Goal: Task Accomplishment & Management: Use online tool/utility

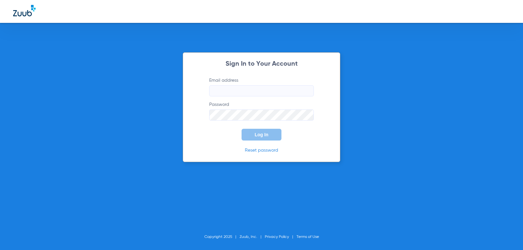
type input "[EMAIL_ADDRESS][DOMAIN_NAME]"
click at [261, 133] on span "Log In" at bounding box center [262, 134] width 14 height 5
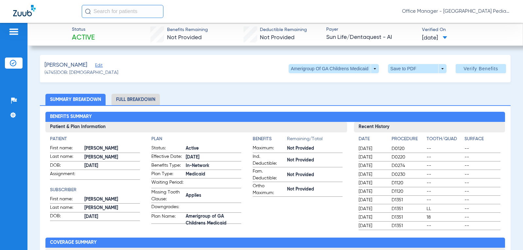
click at [12, 31] on img at bounding box center [14, 32] width 10 height 8
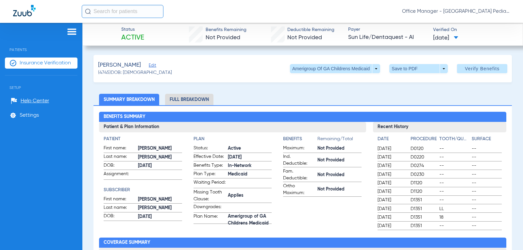
click at [26, 61] on span "Insurance Verification" at bounding box center [45, 63] width 51 height 7
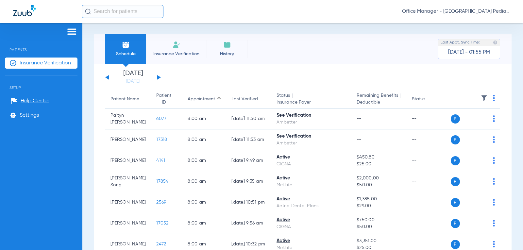
click at [158, 77] on button at bounding box center [159, 77] width 4 height 5
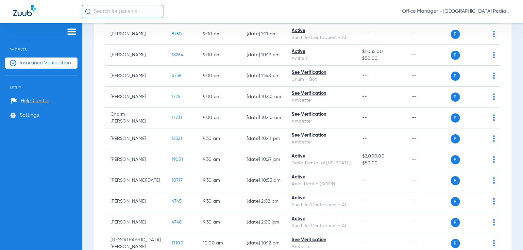
scroll to position [393, 0]
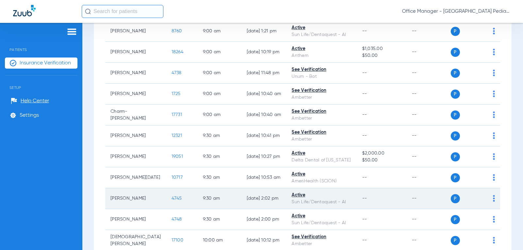
click at [490, 200] on td "P S" at bounding box center [476, 198] width 50 height 21
click at [493, 200] on img at bounding box center [494, 198] width 2 height 7
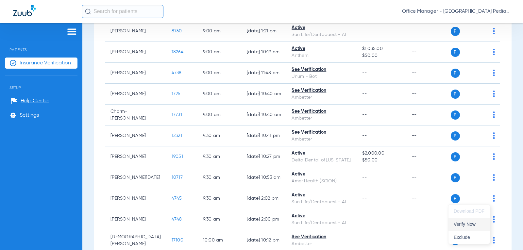
click at [466, 225] on span "Verify Now" at bounding box center [469, 224] width 31 height 5
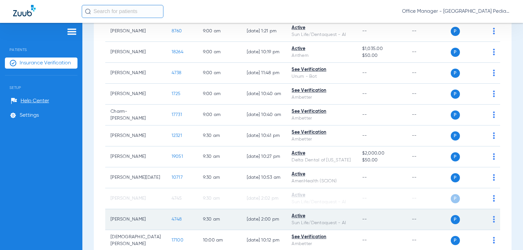
click at [488, 221] on div "P S" at bounding box center [473, 219] width 44 height 9
click at [493, 221] on img at bounding box center [494, 219] width 2 height 7
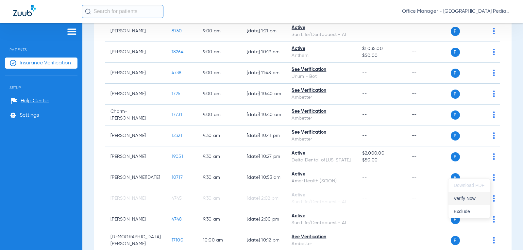
click at [466, 199] on span "Verify Now" at bounding box center [469, 198] width 31 height 5
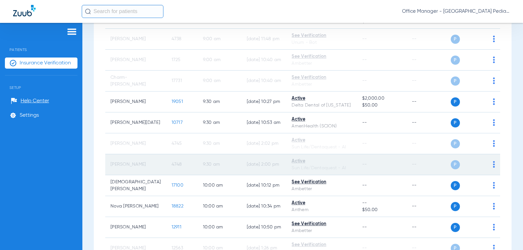
scroll to position [425, 0]
